Goal: Task Accomplishment & Management: Manage account settings

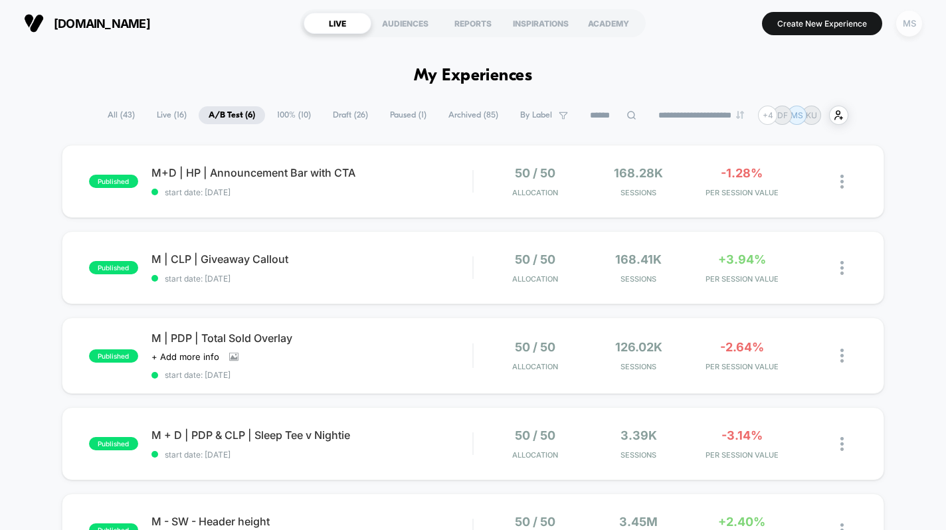
click at [906, 29] on div "MS" at bounding box center [909, 24] width 26 height 26
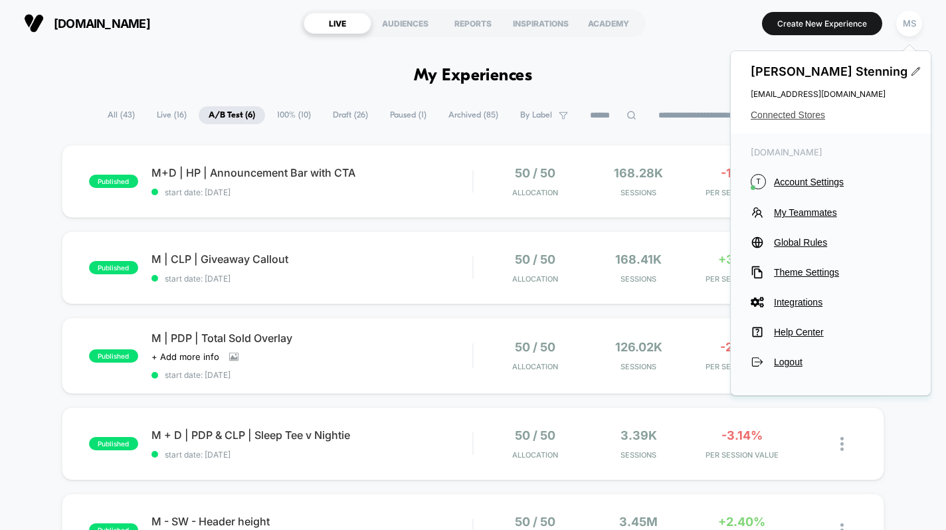
click at [783, 116] on span "Connected Stores" at bounding box center [831, 115] width 160 height 11
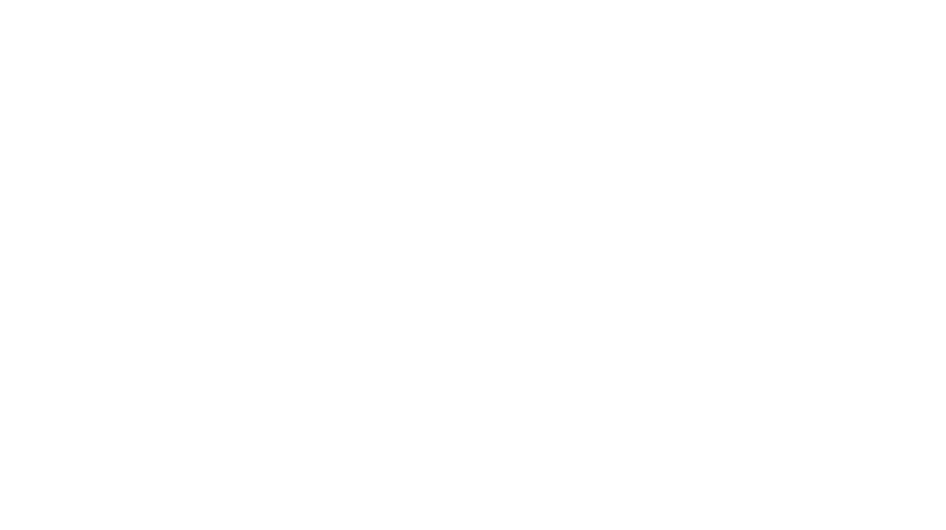
click at [773, 5] on html "Navigated to [DOMAIN_NAME] | No-code CRO for Shopify" at bounding box center [473, 2] width 946 height 5
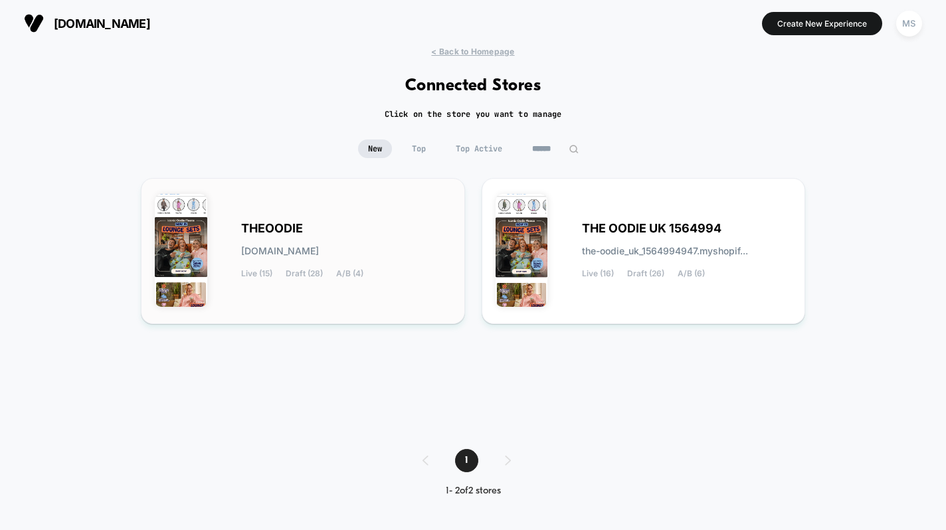
click at [361, 250] on div "[PERSON_NAME][DOMAIN_NAME] Live (15) Draft (28) A/B (4)" at bounding box center [346, 251] width 210 height 54
